Goal: Task Accomplishment & Management: Use online tool/utility

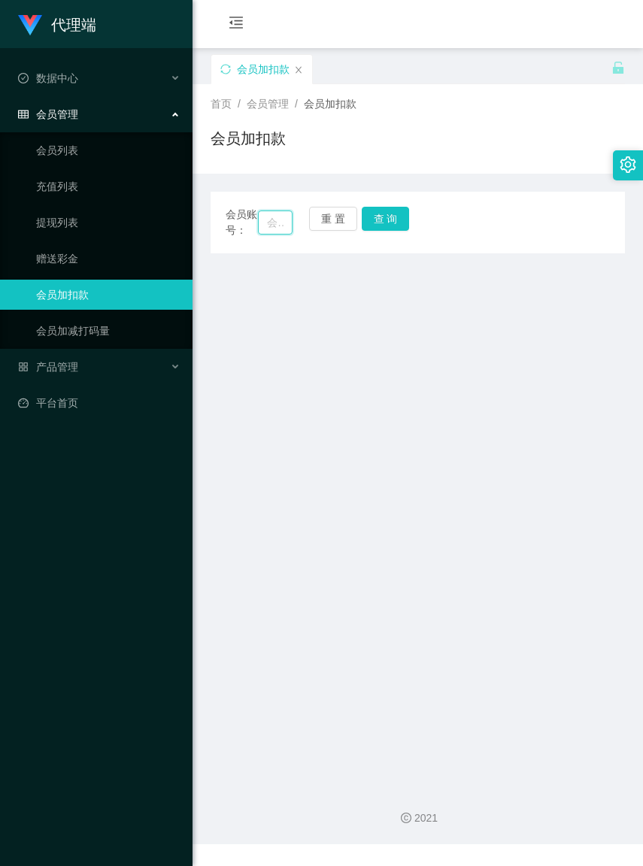
click at [267, 231] on input "text" at bounding box center [275, 223] width 34 height 24
paste input "168"
type input "168"
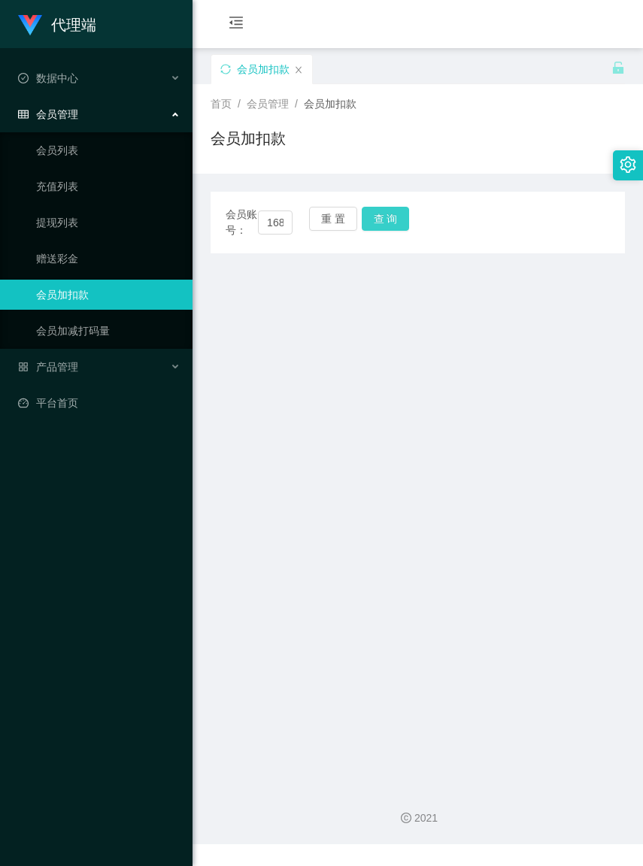
click at [385, 227] on button "查 询" at bounding box center [386, 219] width 48 height 24
